Goal: Transaction & Acquisition: Register for event/course

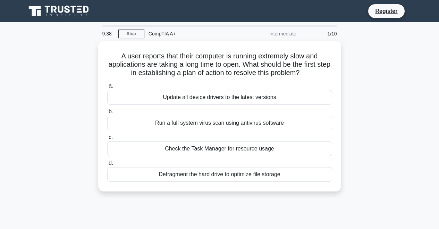
click at [238, 123] on div "Run a full system virus scan using antivirus software" at bounding box center [219, 123] width 225 height 15
click at [107, 114] on input "b. Run a full system virus scan using antivirus software" at bounding box center [107, 111] width 0 height 5
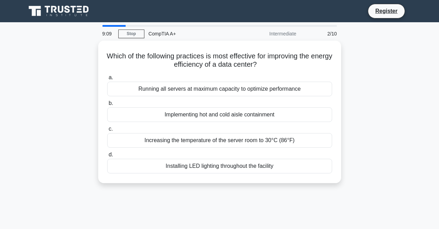
click at [238, 112] on div "Implementing hot and cold aisle containment" at bounding box center [219, 114] width 225 height 15
click at [107, 106] on input "b. Implementing hot and cold aisle containment" at bounding box center [107, 103] width 0 height 5
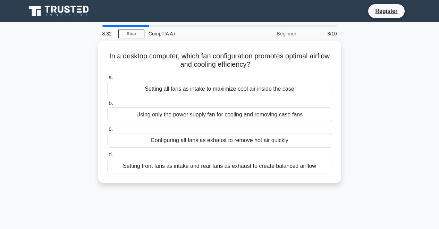
click at [238, 114] on div "Using only the power supply fan for cooling and removing case fans" at bounding box center [219, 114] width 225 height 15
click at [107, 106] on input "b. Using only the power supply fan for cooling and removing case fans" at bounding box center [107, 103] width 0 height 5
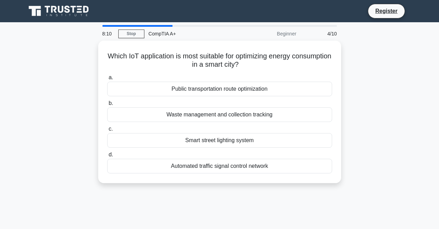
click at [238, 166] on div "Automated traffic signal control network" at bounding box center [219, 166] width 225 height 15
click at [107, 157] on input "d. Automated traffic signal control network" at bounding box center [107, 154] width 0 height 5
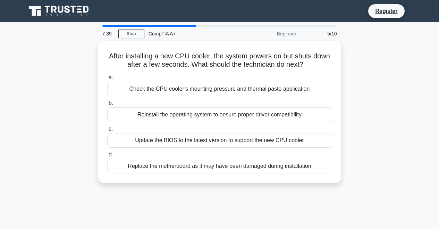
click at [238, 84] on div "Check the CPU cooler's mounting pressure and thermal paste application" at bounding box center [219, 89] width 225 height 15
click at [107, 80] on input "a. Check the CPU cooler's mounting pressure and thermal paste application" at bounding box center [107, 77] width 0 height 5
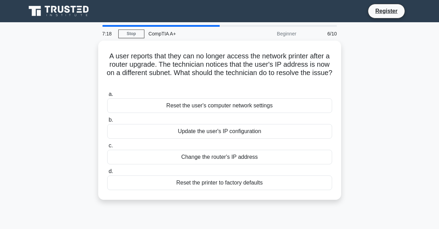
click at [238, 124] on div "Update the user's IP configuration" at bounding box center [219, 131] width 225 height 15
click at [107, 120] on input "b. Update the user's IP configuration" at bounding box center [107, 120] width 0 height 5
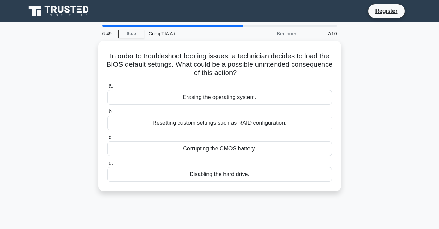
click at [238, 123] on div "Resetting custom settings such as RAID configuration." at bounding box center [219, 123] width 225 height 15
click at [107, 114] on input "b. Resetting custom settings such as RAID configuration." at bounding box center [107, 111] width 0 height 5
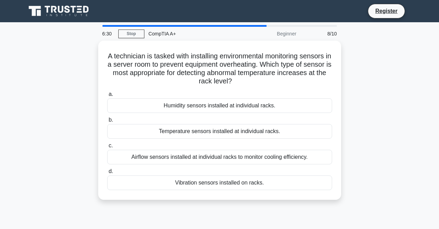
click at [238, 124] on div "Temperature sensors installed at individual racks." at bounding box center [219, 131] width 225 height 15
click at [107, 120] on input "b. Temperature sensors installed at individual racks." at bounding box center [107, 120] width 0 height 5
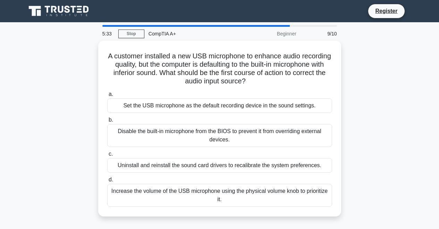
click at [238, 98] on div "Set the USB microphone as the default recording device in the sound settings." at bounding box center [219, 105] width 225 height 15
click at [107, 97] on input "a. Set the USB microphone as the default recording device in the sound settings." at bounding box center [107, 94] width 0 height 5
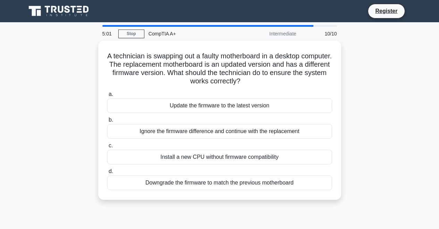
click at [238, 98] on div "Update the firmware to the latest version" at bounding box center [219, 105] width 225 height 15
click at [107, 96] on input "a. Update the firmware to the latest version" at bounding box center [107, 94] width 0 height 5
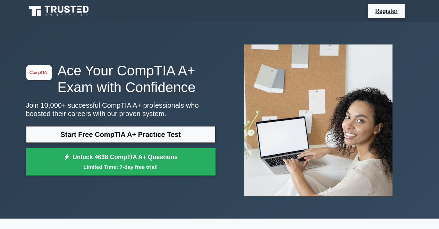
click at [132, 161] on link "Unlock 4638 CompTIA A+ Questions Limited Time: 7-day free trial!" at bounding box center [121, 162] width 190 height 28
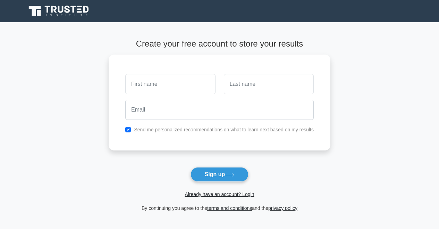
click at [140, 80] on input "text" at bounding box center [170, 84] width 90 height 20
type input "[PERSON_NAME]"
click at [262, 80] on input "text" at bounding box center [269, 84] width 90 height 20
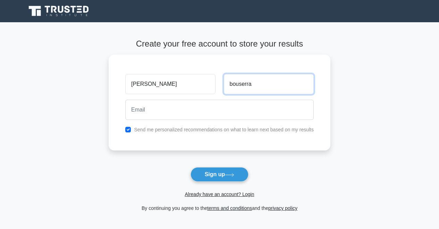
type input "bouserra"
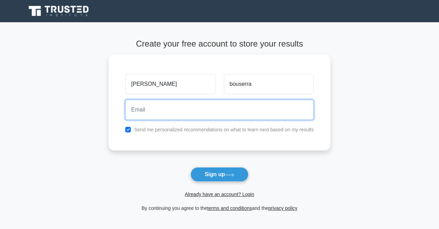
click at [262, 106] on input "email" at bounding box center [219, 110] width 189 height 20
type input "[EMAIL_ADDRESS][DOMAIN_NAME]"
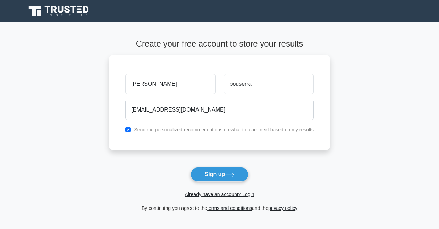
click at [230, 171] on button "Sign up" at bounding box center [220, 174] width 58 height 15
